Goal: Register for event/course

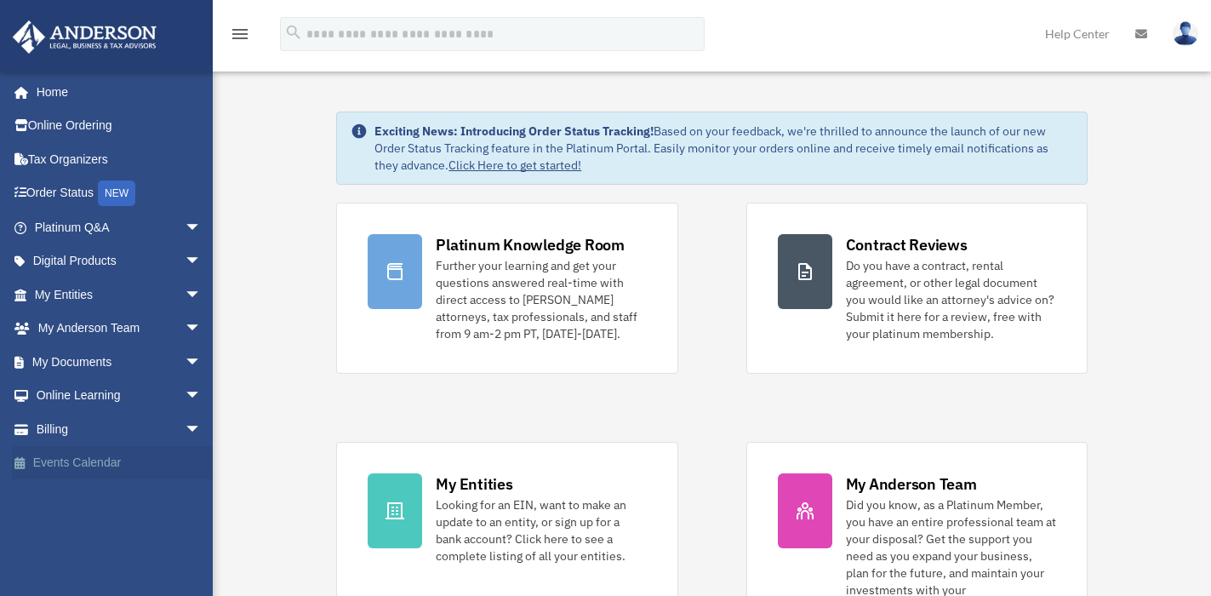
click at [99, 460] on link "Events Calendar" at bounding box center [119, 463] width 215 height 34
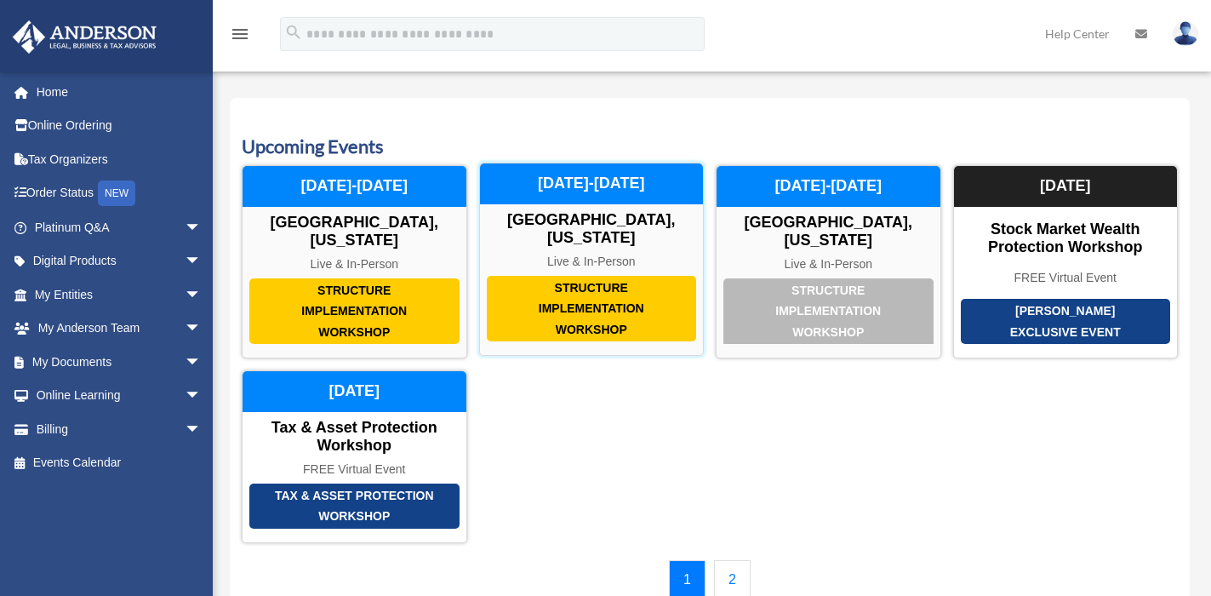
click at [592, 276] on div "Structure Implementation Workshop" at bounding box center [592, 309] width 210 height 66
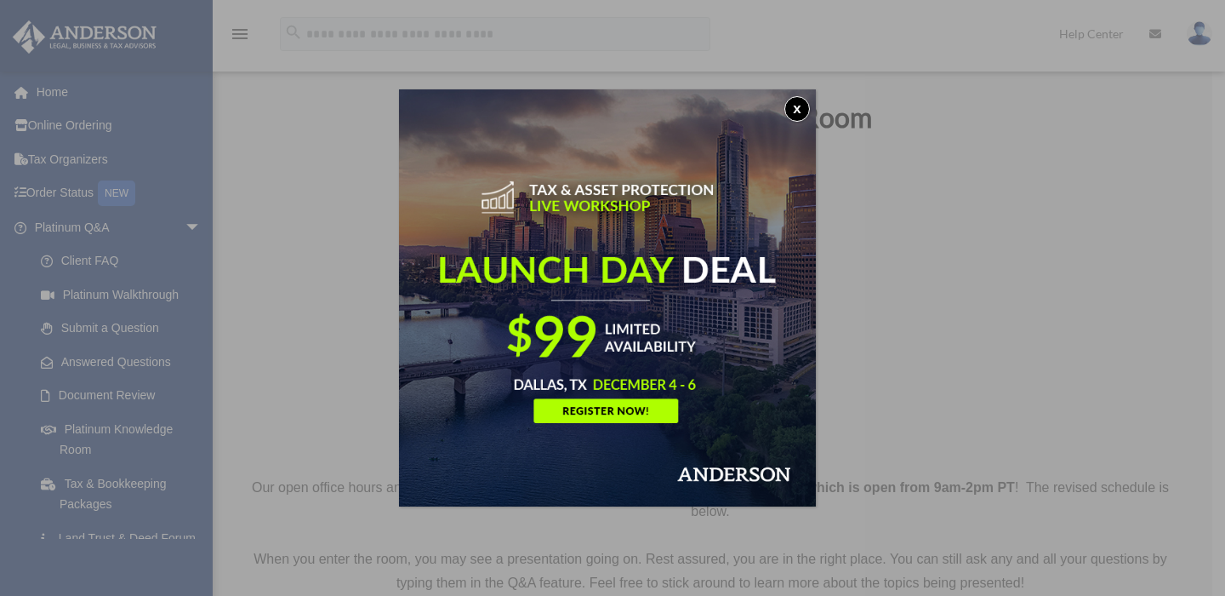
click at [808, 106] on button "x" at bounding box center [797, 109] width 26 height 26
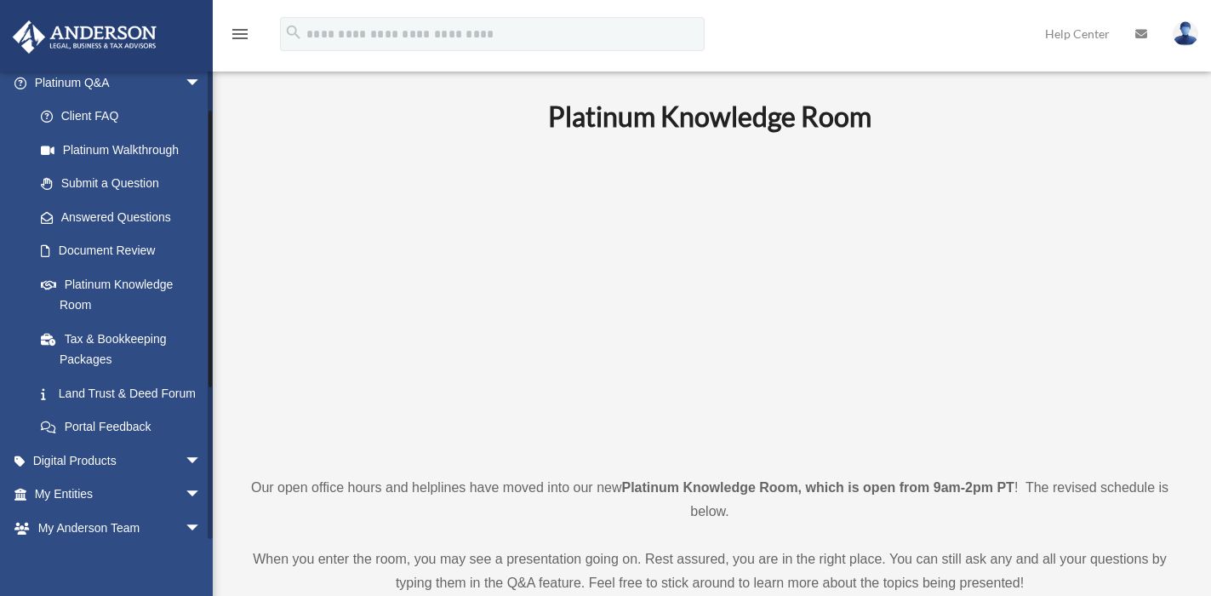
scroll to position [310, 0]
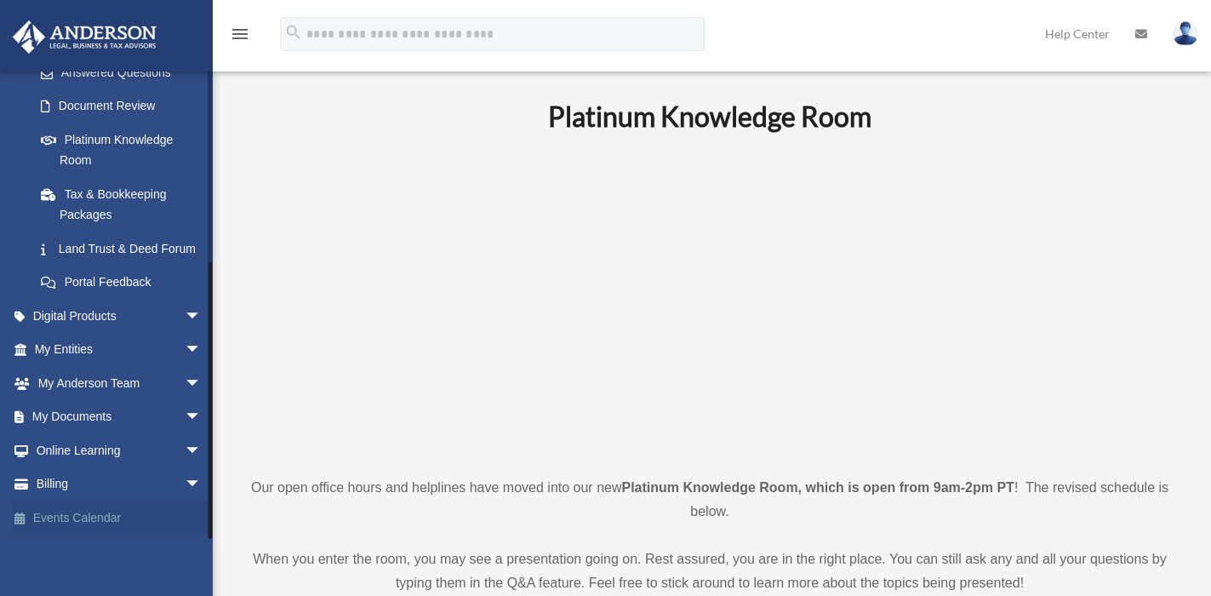
click at [115, 513] on link "Events Calendar" at bounding box center [119, 517] width 215 height 34
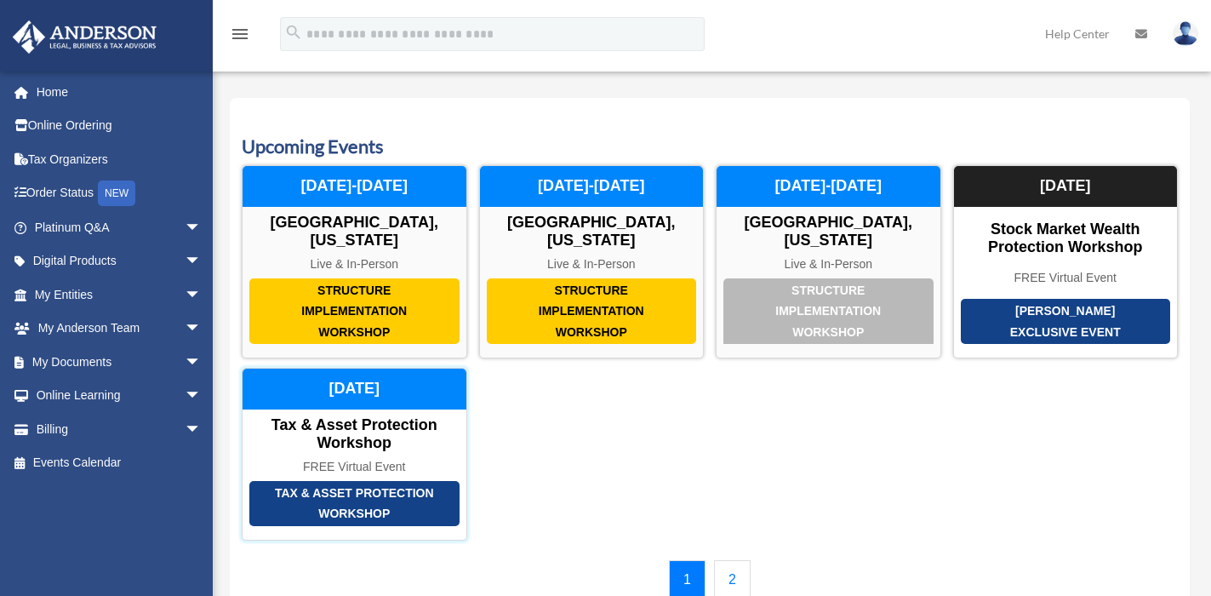
click at [347, 430] on div "Tax & Asset Protection Workshop" at bounding box center [354, 434] width 224 height 37
